Goal: Task Accomplishment & Management: Complete application form

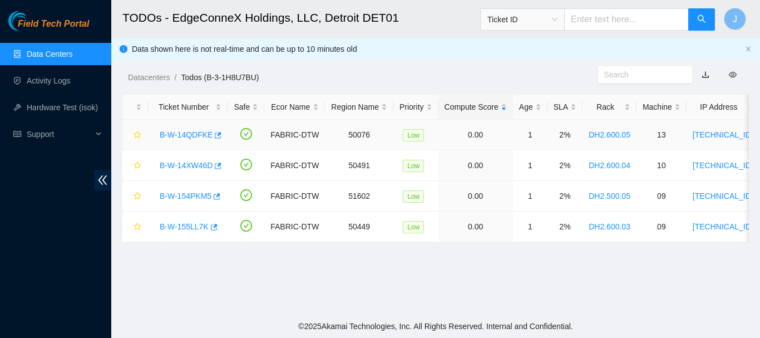
scroll to position [142, 0]
click at [185, 132] on link "B-W-14QDFKE" at bounding box center [186, 134] width 53 height 9
click at [759, 0] on div at bounding box center [760, 0] width 0 height 0
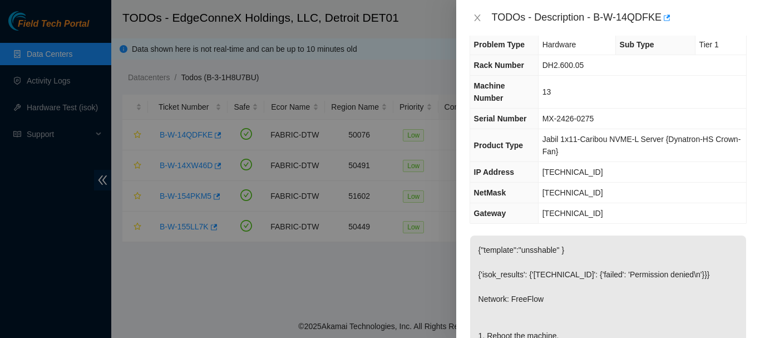
scroll to position [0, 0]
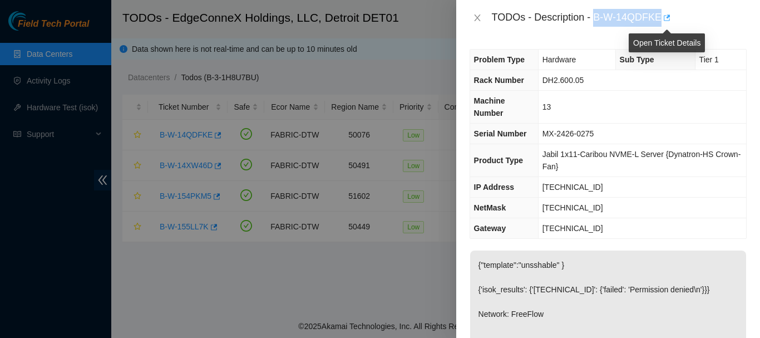
drag, startPoint x: 598, startPoint y: 19, endPoint x: 662, endPoint y: 16, distance: 64.0
click at [662, 16] on div "TODOs - Description - B-W-14QDFKE" at bounding box center [619, 18] width 255 height 18
copy div "B-W-14QDFKE"
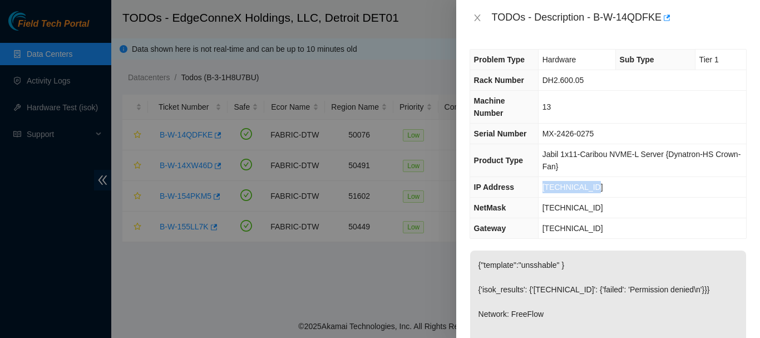
drag, startPoint x: 598, startPoint y: 185, endPoint x: 538, endPoint y: 187, distance: 60.1
click at [538, 187] on td "23.33.237.208" at bounding box center [642, 187] width 208 height 21
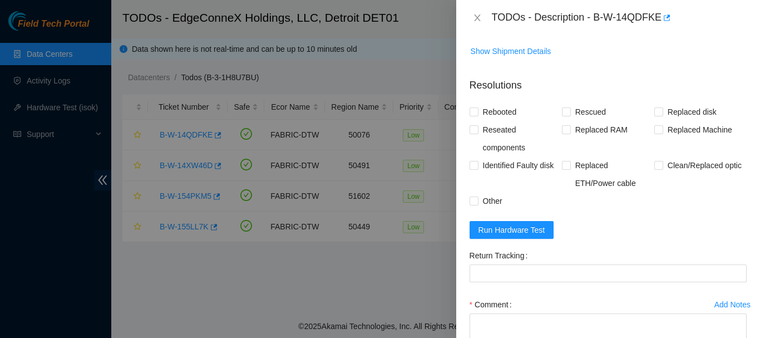
scroll to position [472, 0]
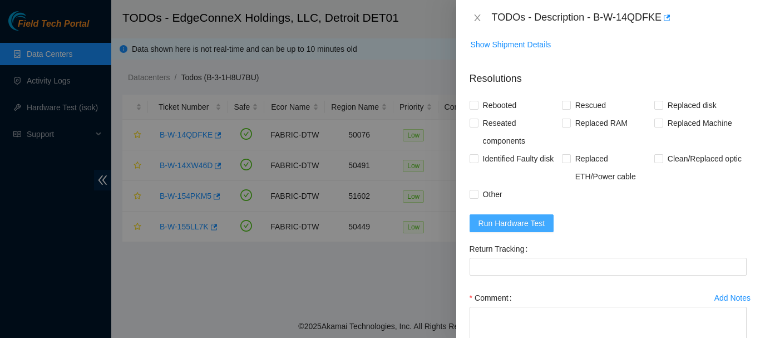
click at [510, 229] on span "Run Hardware Test" at bounding box center [511, 223] width 67 height 12
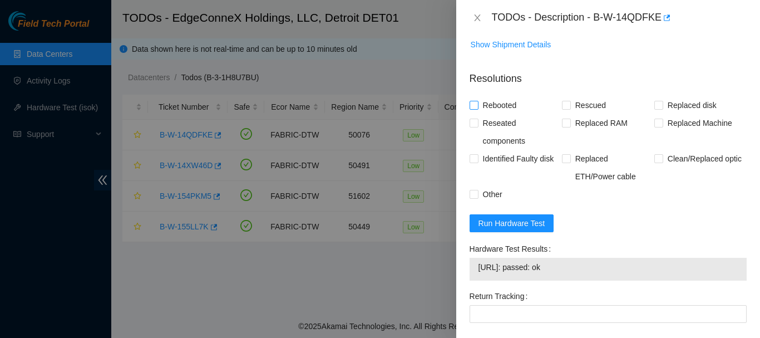
click at [474, 108] on input "Rebooted" at bounding box center [473, 105] width 8 height 8
checkbox input "true"
click at [563, 108] on input "Rescued" at bounding box center [566, 105] width 8 height 8
checkbox input "true"
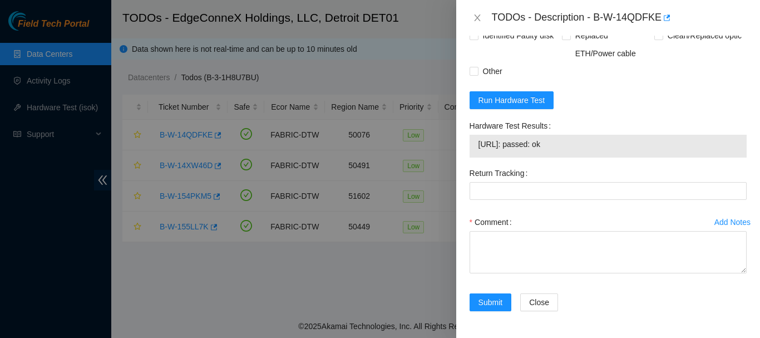
scroll to position [619, 0]
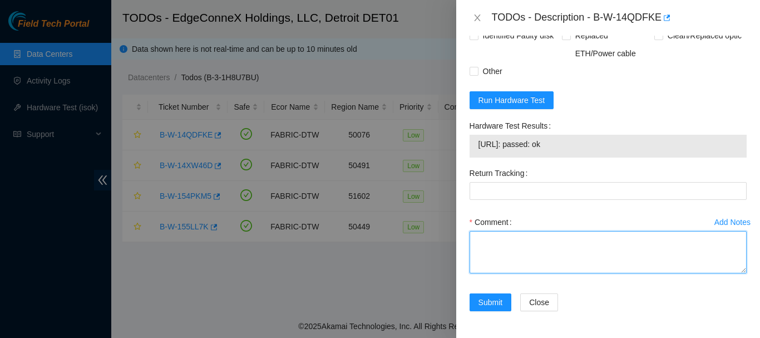
click at [491, 244] on textarea "Comment" at bounding box center [607, 252] width 277 height 42
paste textarea "6:45 to 745 B-W-14QDFKE When I first connected to the machine I had no out put.…"
type textarea "6:45 to 745 B-W-14QDFKE When I first connected to the machine I had no out put.…"
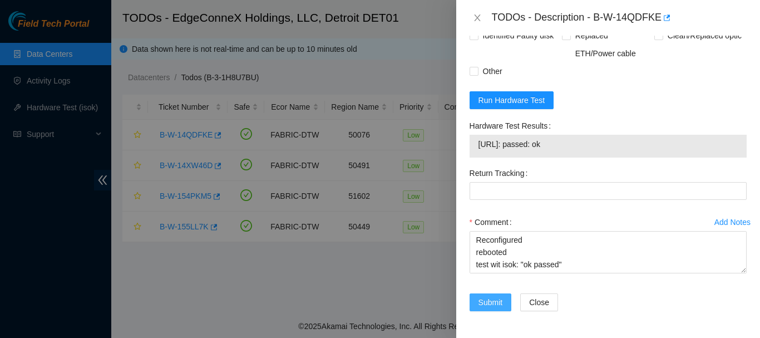
click at [491, 299] on span "Submit" at bounding box center [490, 302] width 24 height 12
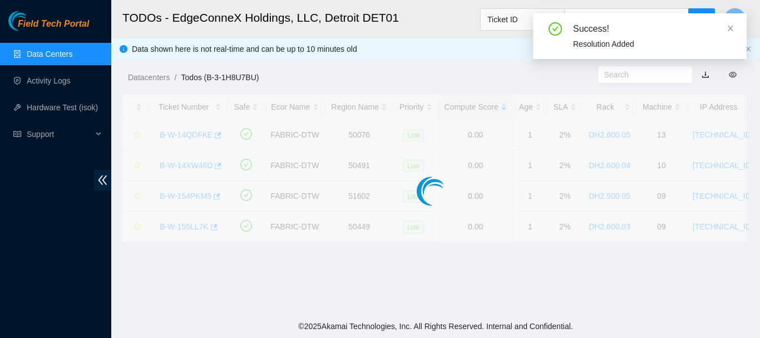
scroll to position [368, 0]
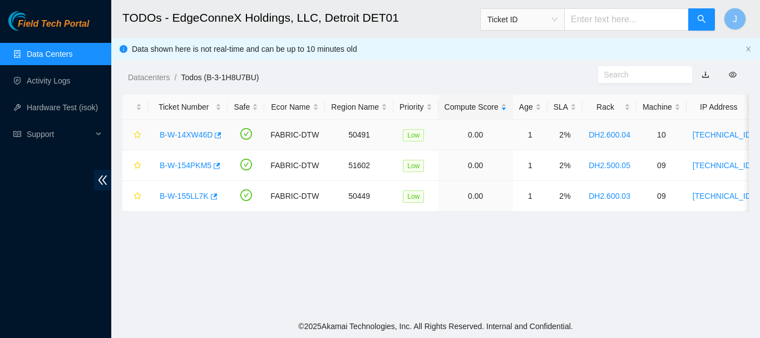
click at [191, 133] on link "B-W-14XW46D" at bounding box center [186, 134] width 53 height 9
click at [759, 0] on div at bounding box center [760, 0] width 0 height 0
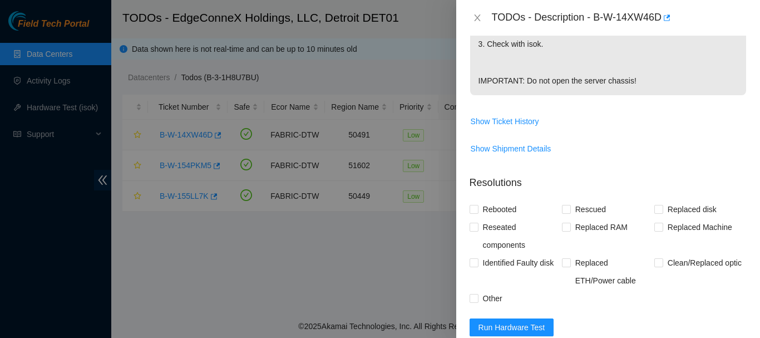
scroll to position [547, 0]
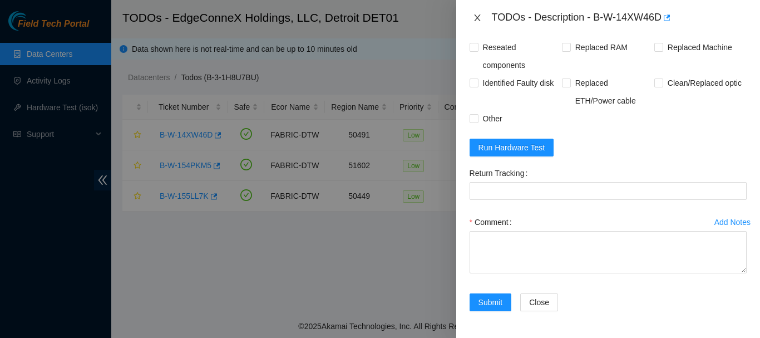
click at [480, 16] on icon "close" at bounding box center [477, 17] width 9 height 9
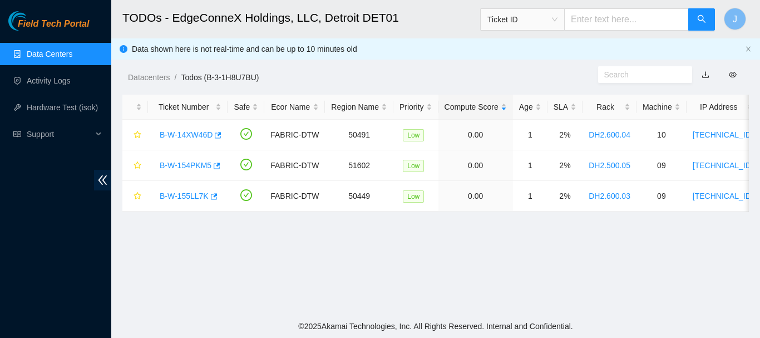
scroll to position [368, 0]
click at [189, 165] on link "B-W-154PKM5" at bounding box center [186, 165] width 52 height 9
click at [759, 0] on div at bounding box center [760, 0] width 0 height 0
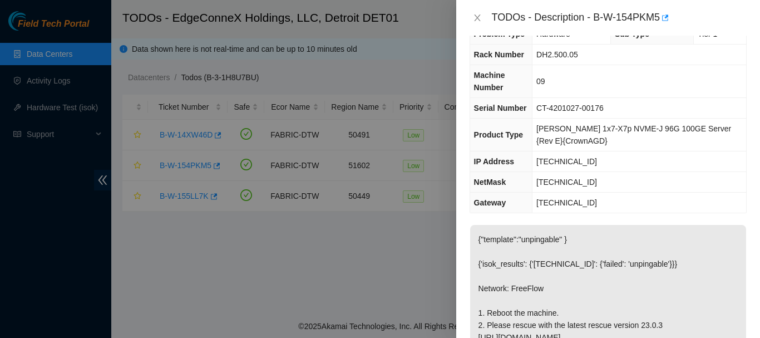
scroll to position [0, 0]
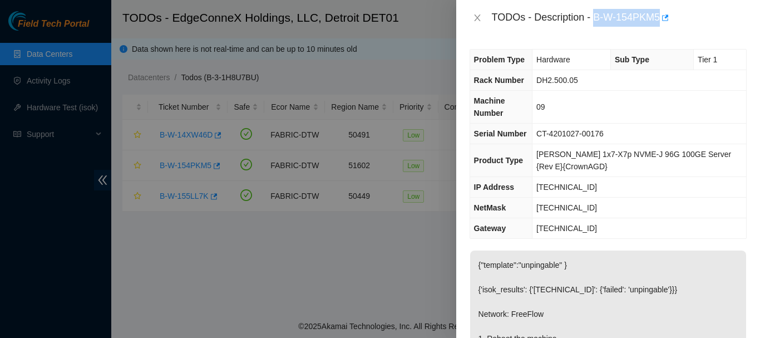
drag, startPoint x: 597, startPoint y: 18, endPoint x: 662, endPoint y: 21, distance: 65.7
click at [662, 21] on div "TODOs - Description - B-W-154PKM5" at bounding box center [619, 18] width 255 height 18
copy div "B-W-154PKM5"
click at [476, 17] on icon "close" at bounding box center [477, 17] width 6 height 7
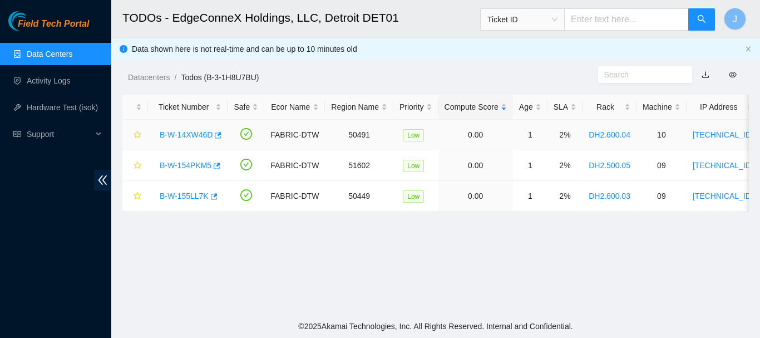
click at [188, 132] on link "B-W-14XW46D" at bounding box center [186, 134] width 53 height 9
click at [759, 0] on div at bounding box center [760, 0] width 0 height 0
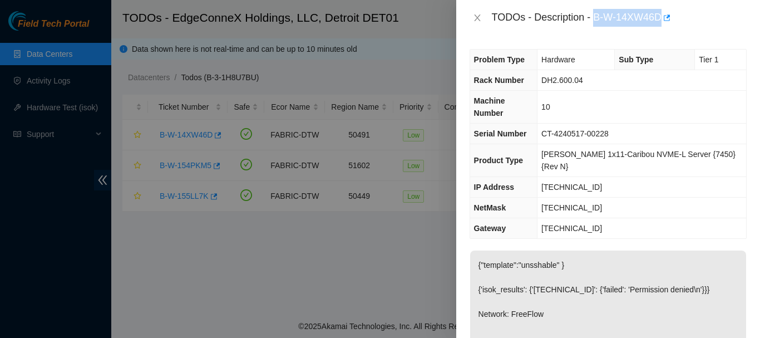
drag, startPoint x: 597, startPoint y: 18, endPoint x: 663, endPoint y: 4, distance: 67.5
click at [663, 4] on div "TODOs - Description - B-W-14XW46D" at bounding box center [608, 18] width 304 height 36
copy div "B-W-14XW46D"
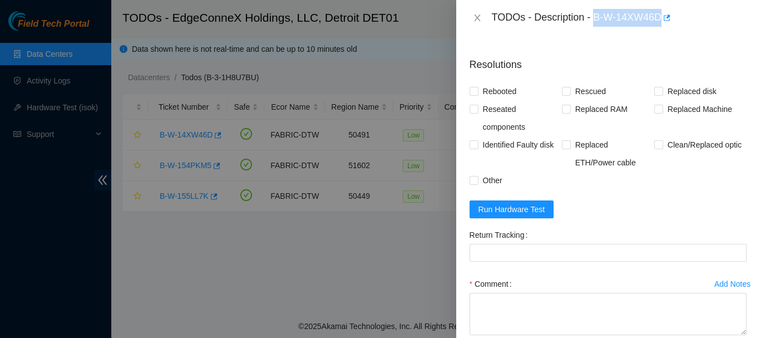
scroll to position [495, 0]
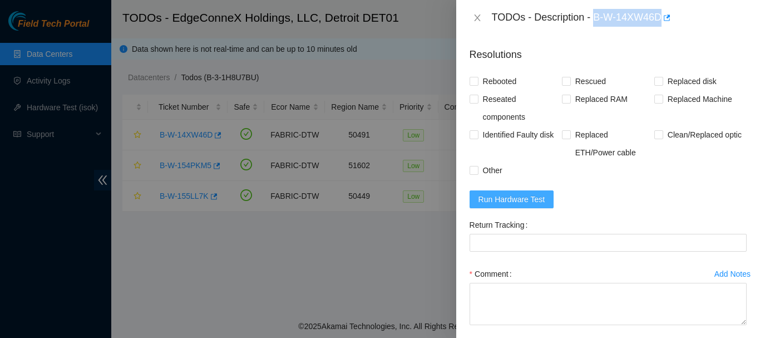
click at [499, 196] on span "Run Hardware Test" at bounding box center [511, 199] width 67 height 12
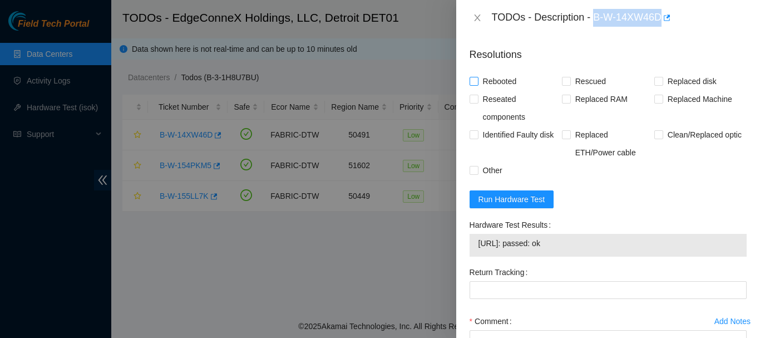
click at [474, 79] on input "Rebooted" at bounding box center [473, 81] width 8 height 8
checkbox input "true"
click at [563, 82] on input "Rescued" at bounding box center [566, 81] width 8 height 8
checkbox input "true"
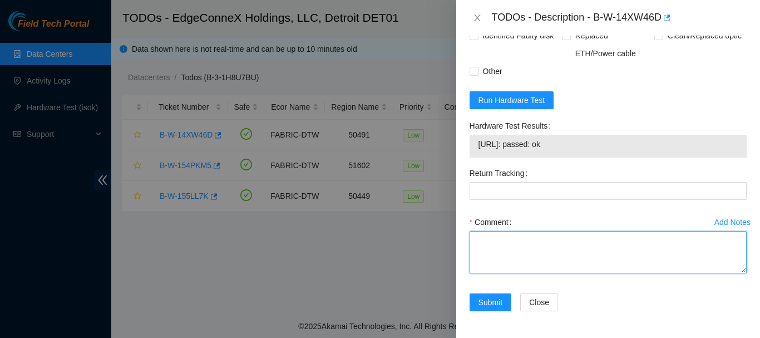
click at [488, 244] on textarea "Comment" at bounding box center [607, 252] width 277 height 42
paste textarea "7:45 to 8:30 B-W-14XW46D When I first connected to the machine I had no out put…"
type textarea "7:45 to 8:30 B-W-14XW46D When I first connected to the machine I had no out put…"
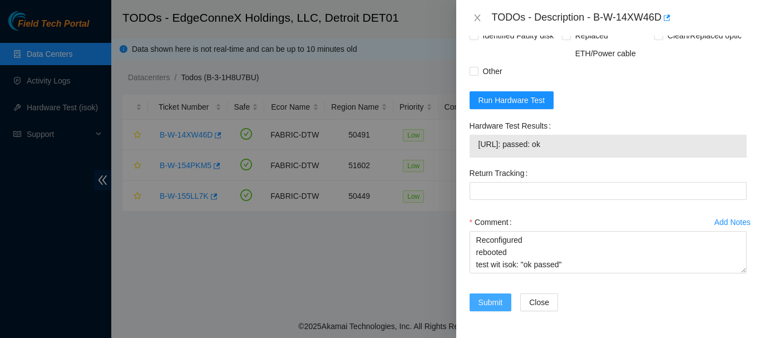
click at [492, 298] on span "Submit" at bounding box center [490, 302] width 24 height 12
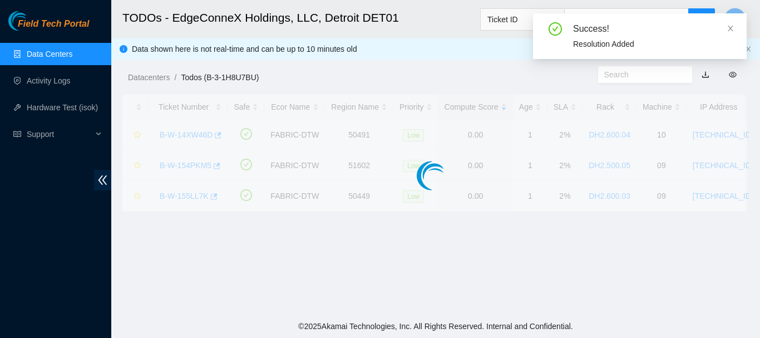
scroll to position [368, 0]
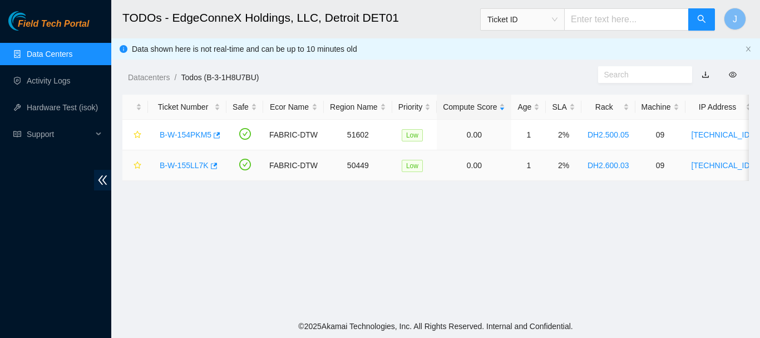
click at [190, 163] on link "B-W-155LL7K" at bounding box center [184, 165] width 49 height 9
click at [759, 0] on div at bounding box center [760, 0] width 0 height 0
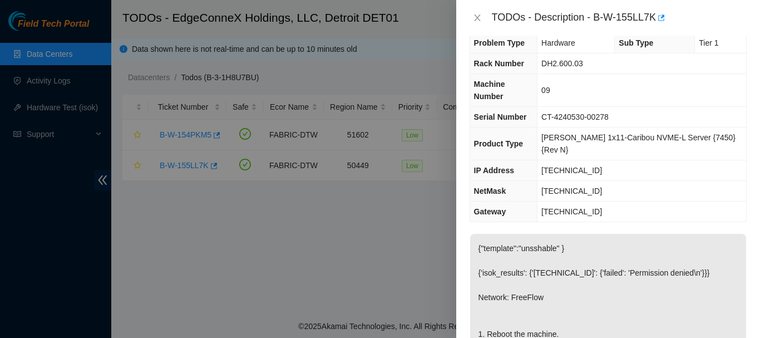
scroll to position [0, 0]
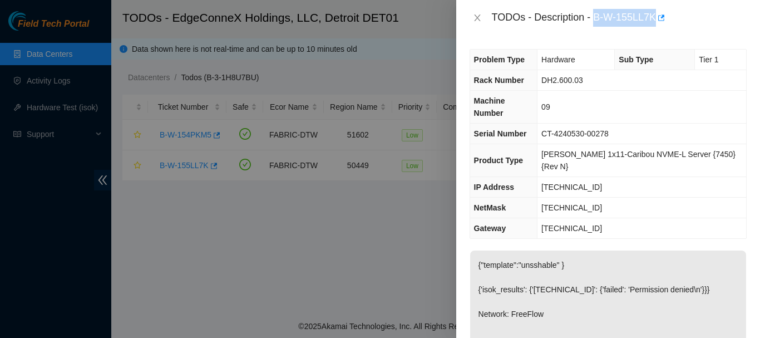
drag, startPoint x: 598, startPoint y: 17, endPoint x: 655, endPoint y: 12, distance: 57.5
click at [655, 12] on div "TODOs - Description - B-W-155LL7K" at bounding box center [619, 18] width 255 height 18
copy div "B-W-155LL7K"
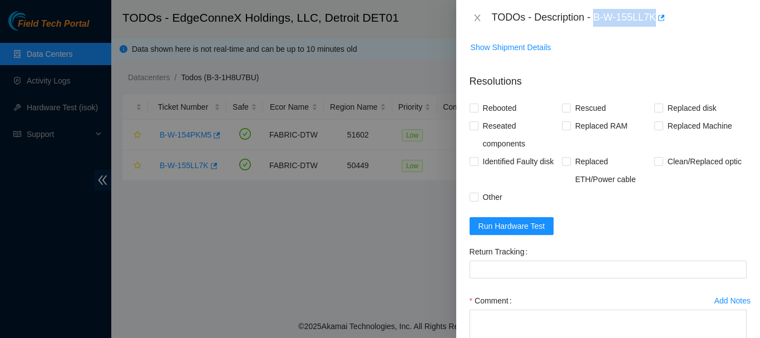
scroll to position [495, 0]
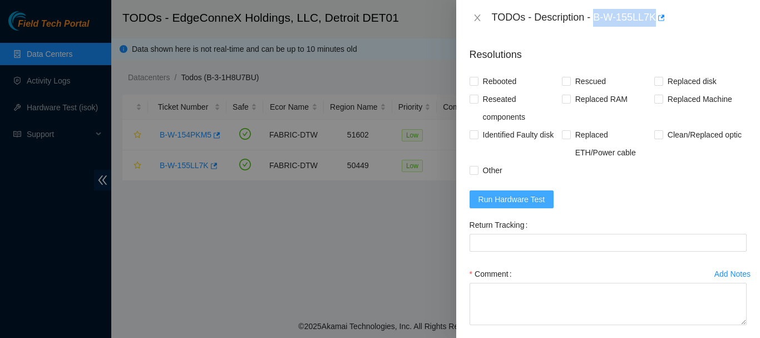
click at [508, 194] on span "Run Hardware Test" at bounding box center [511, 199] width 67 height 12
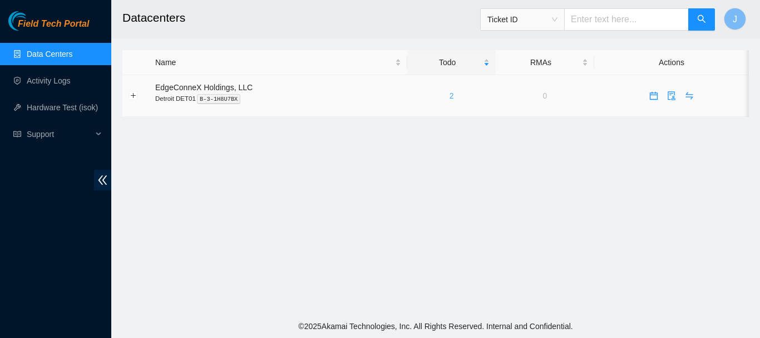
click at [449, 96] on link "2" at bounding box center [451, 95] width 4 height 9
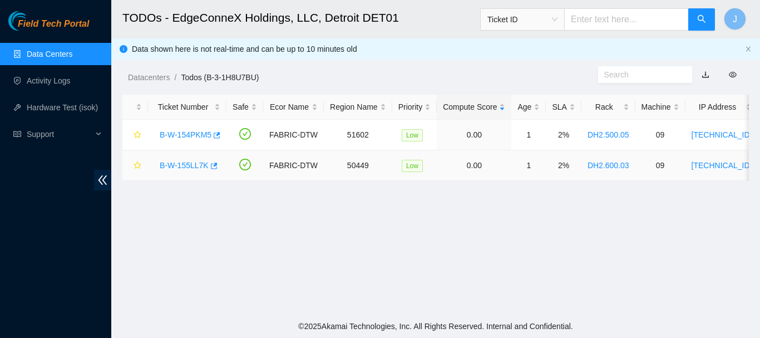
click at [189, 163] on link "B-W-155LL7K" at bounding box center [184, 165] width 49 height 9
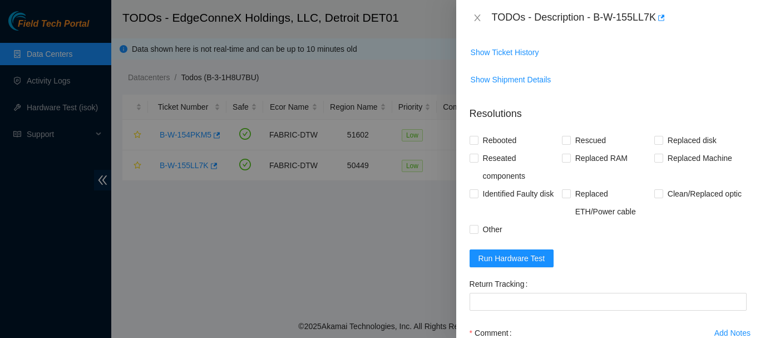
scroll to position [459, 0]
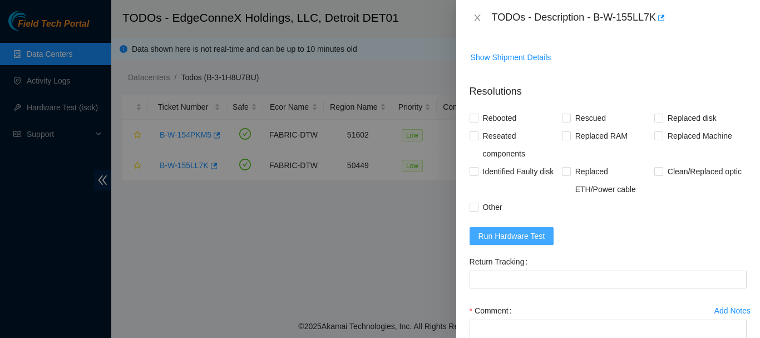
click at [504, 232] on span "Run Hardware Test" at bounding box center [511, 236] width 67 height 12
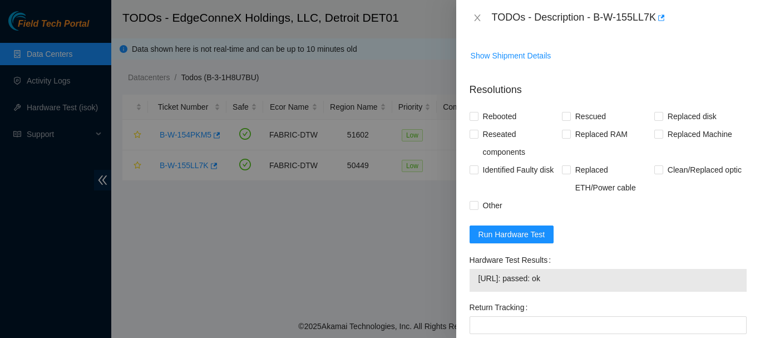
scroll to position [501, 0]
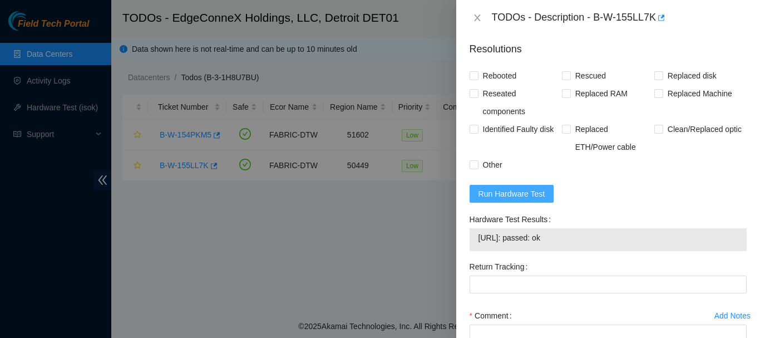
click at [514, 191] on span "Run Hardware Test" at bounding box center [511, 193] width 67 height 12
click at [474, 77] on input "Rebooted" at bounding box center [473, 75] width 8 height 8
checkbox input "true"
click at [565, 76] on input "Rescued" at bounding box center [566, 75] width 8 height 8
checkbox input "true"
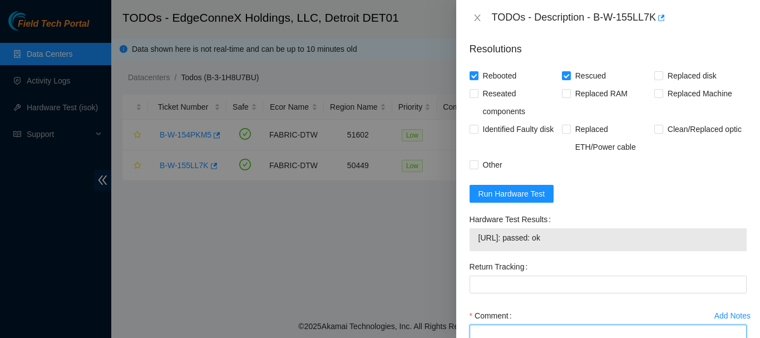
paste textarea "8:30 to 9:15 B-W-155LL7K reboot Rescued Rebooted Reconfigured rebooted test wit…"
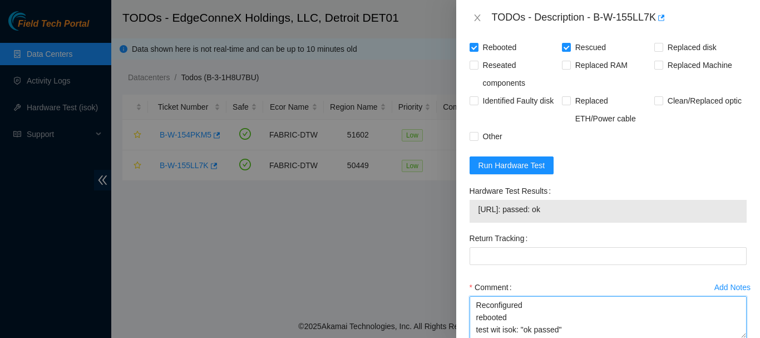
type textarea "8:30 to 9:15 B-W-155LL7K reboot Rescued Rebooted Reconfigured rebooted test wit…"
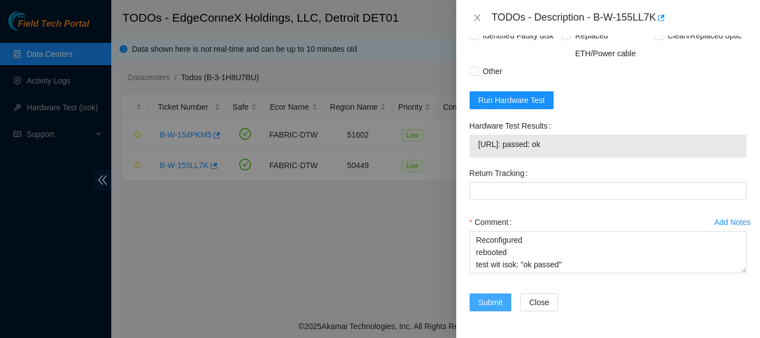
click at [488, 304] on span "Submit" at bounding box center [490, 302] width 24 height 12
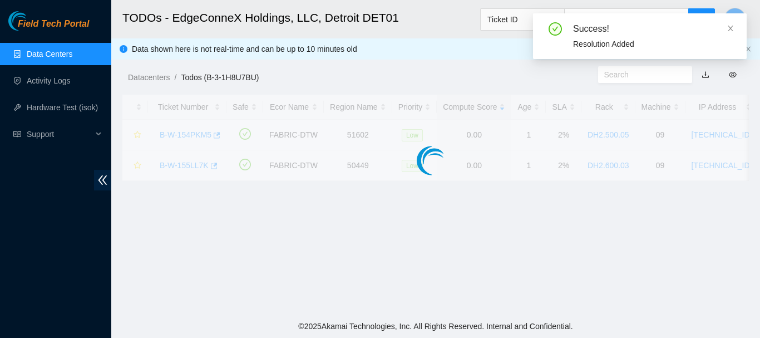
scroll to position [368, 0]
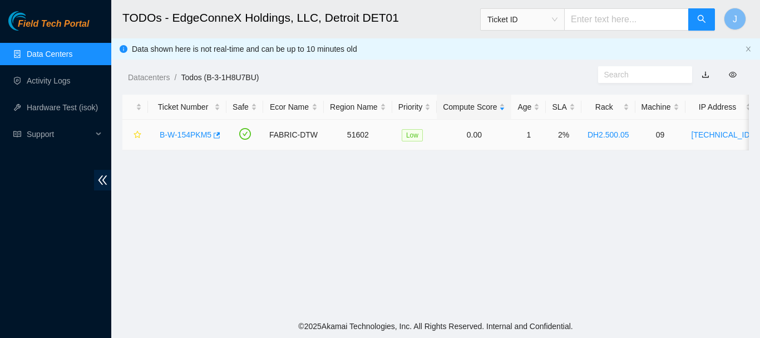
click at [190, 134] on link "B-W-154PKM5" at bounding box center [186, 134] width 52 height 9
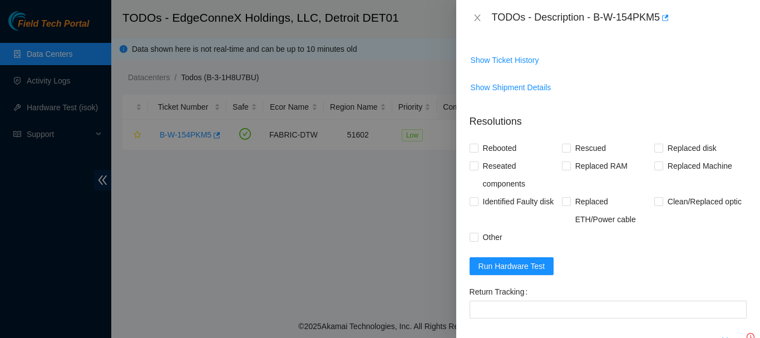
scroll to position [510, 0]
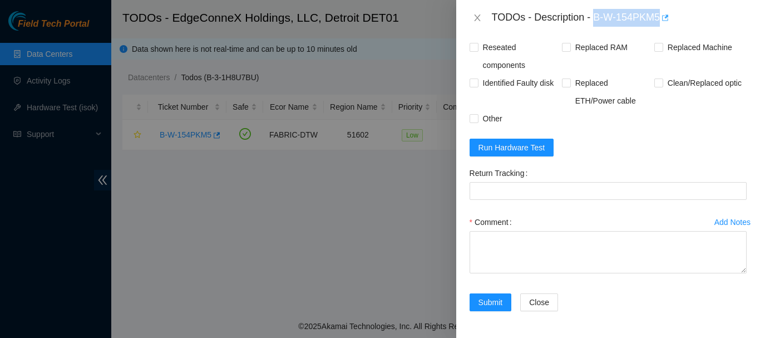
drag, startPoint x: 596, startPoint y: 16, endPoint x: 664, endPoint y: 21, distance: 68.0
click at [664, 21] on div "TODOs - Description - B-W-154PKM5" at bounding box center [619, 18] width 255 height 18
copy div "B-W-154PKM5"
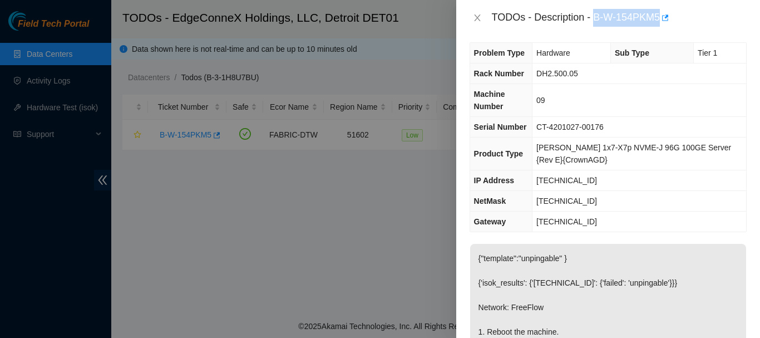
scroll to position [0, 0]
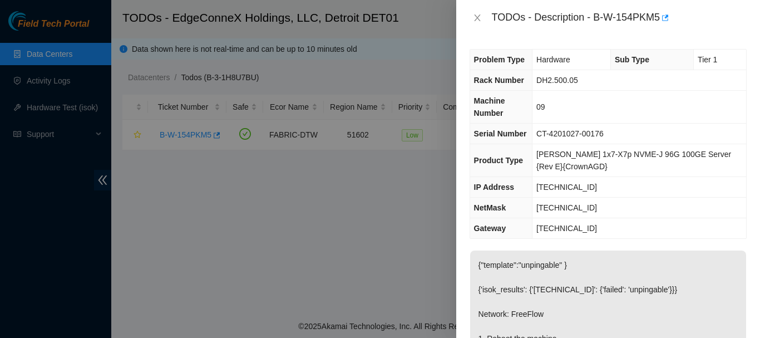
drag, startPoint x: 407, startPoint y: 195, endPoint x: 376, endPoint y: 196, distance: 31.2
click at [376, 196] on div at bounding box center [380, 169] width 760 height 338
drag, startPoint x: 614, startPoint y: 184, endPoint x: 518, endPoint y: 184, distance: 95.6
click at [518, 184] on tr "IP Address 23.63.28.12" at bounding box center [608, 187] width 276 height 21
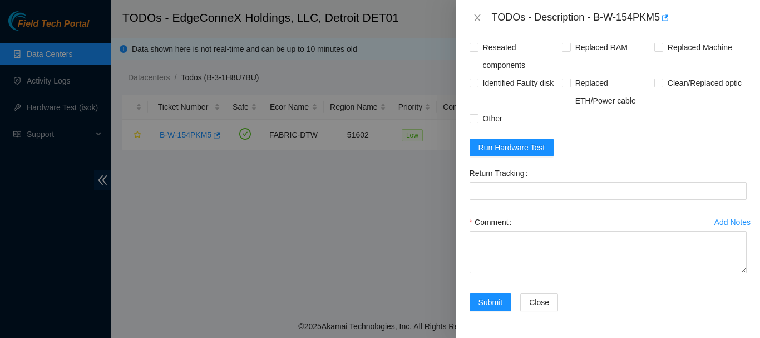
scroll to position [510, 0]
click at [508, 145] on span "Run Hardware Test" at bounding box center [511, 147] width 67 height 12
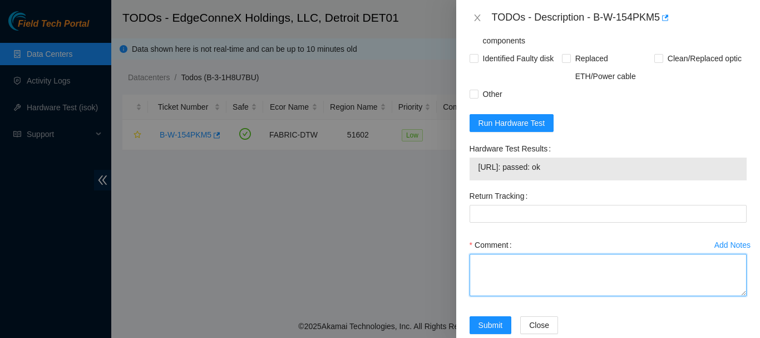
click at [540, 296] on textarea "Comment" at bounding box center [607, 275] width 277 height 42
paste textarea "9:15 to 10:15 B-W-154PKM5 reboot Rescued Rebooted Reconfigured rebooted test wi…"
type textarea "9:15 to 10:15 B-W-154PKM5 reboot Rescued Rebooted Reconfigured rebooted test wi…"
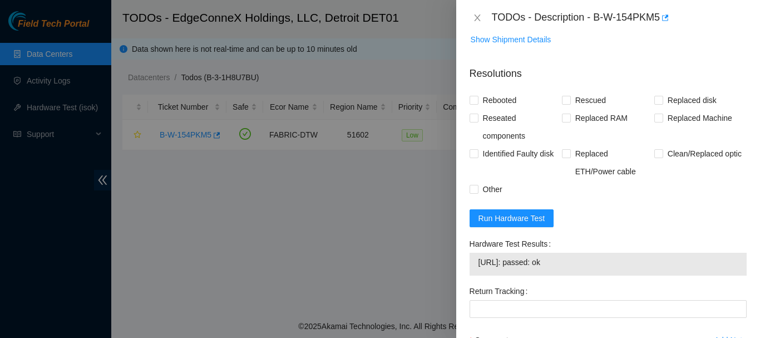
scroll to position [400, 0]
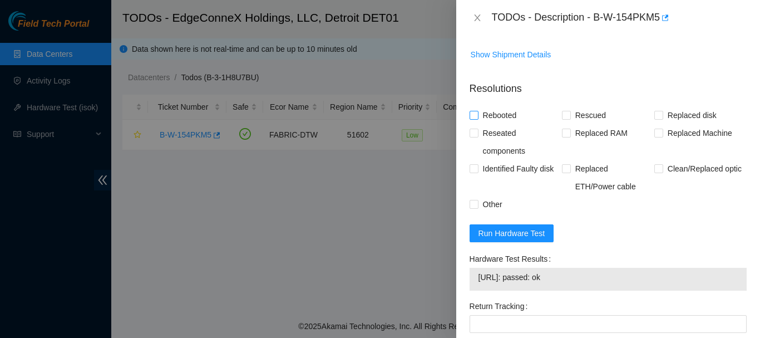
click at [473, 118] on input "Rebooted" at bounding box center [473, 115] width 8 height 8
checkbox input "true"
click at [564, 118] on input "Rescued" at bounding box center [566, 115] width 8 height 8
checkbox input "true"
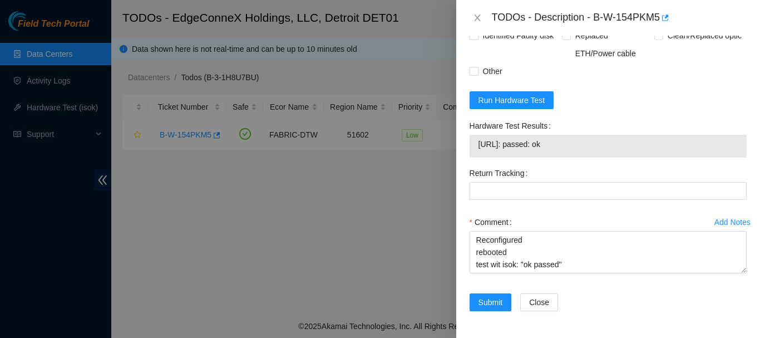
scroll to position [558, 0]
click at [490, 300] on span "Submit" at bounding box center [490, 302] width 24 height 12
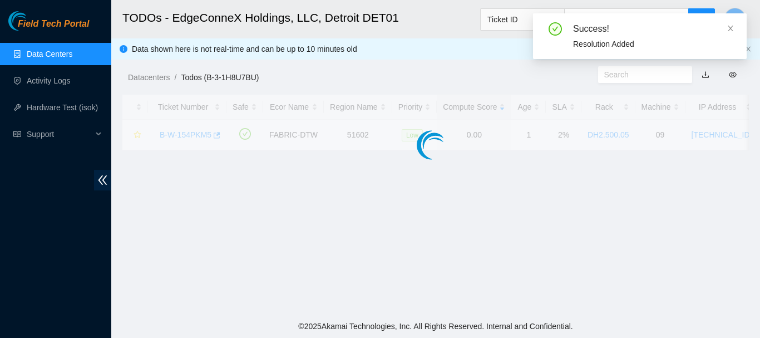
scroll to position [368, 0]
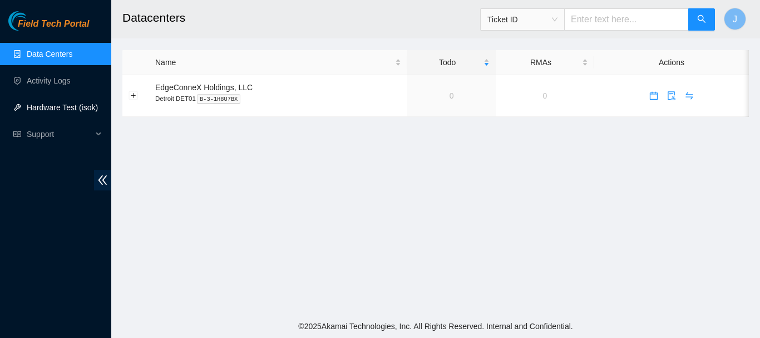
click at [51, 106] on link "Hardware Test (isok)" at bounding box center [62, 107] width 71 height 9
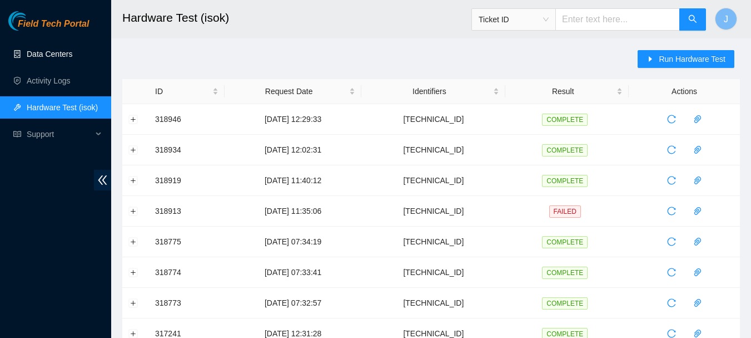
click at [54, 51] on link "Data Centers" at bounding box center [50, 53] width 46 height 9
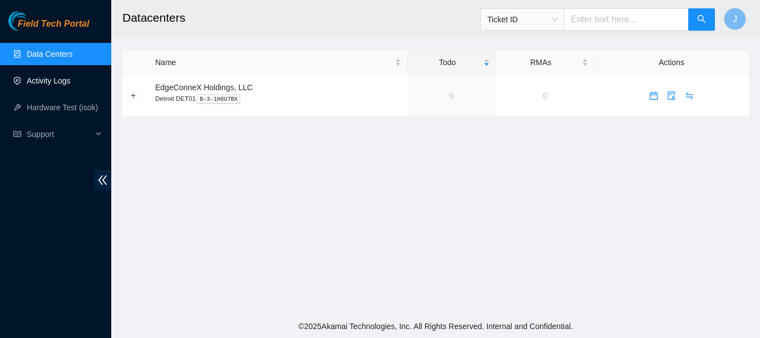
click at [44, 81] on link "Activity Logs" at bounding box center [49, 80] width 44 height 9
